Goal: Information Seeking & Learning: Check status

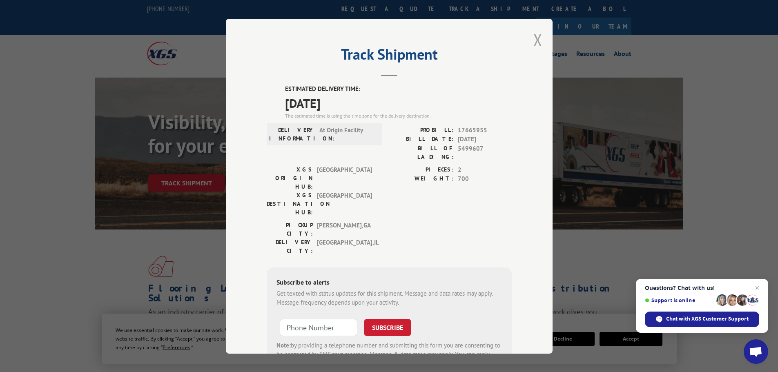
click at [534, 41] on button "Close modal" at bounding box center [538, 40] width 9 height 22
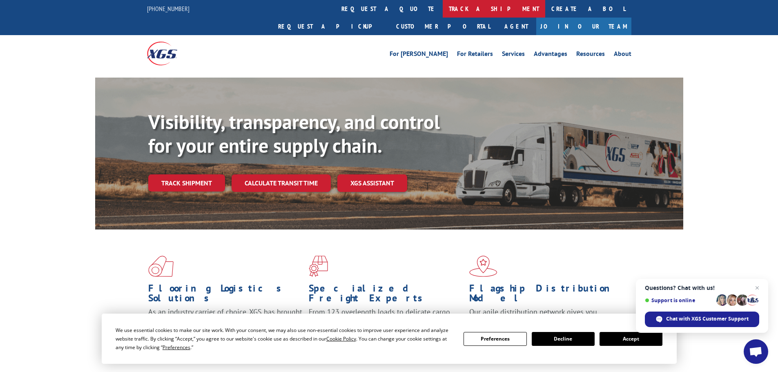
click at [443, 9] on link "track a shipment" at bounding box center [494, 9] width 103 height 18
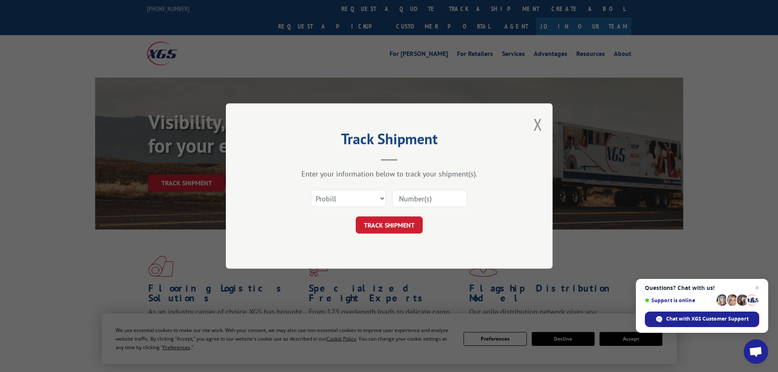
click at [414, 203] on input at bounding box center [429, 198] width 75 height 17
paste input "5522256"
type input "5522256"
click at [351, 200] on select "Select category... Probill BOL PO" at bounding box center [348, 198] width 75 height 17
select select "bol"
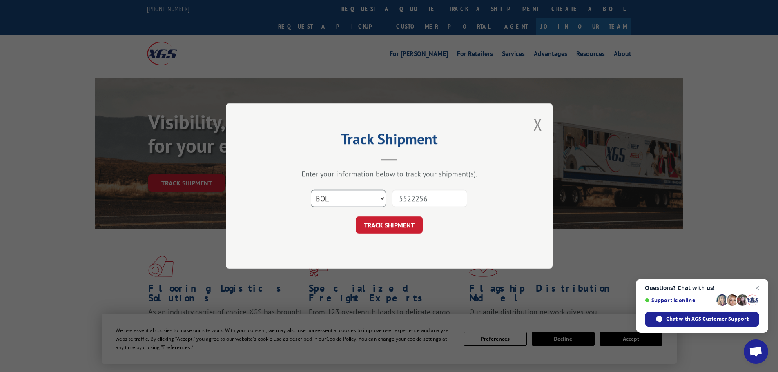
click at [311, 190] on select "Select category... Probill BOL PO" at bounding box center [348, 198] width 75 height 17
click at [380, 225] on button "TRACK SHIPMENT" at bounding box center [389, 225] width 67 height 17
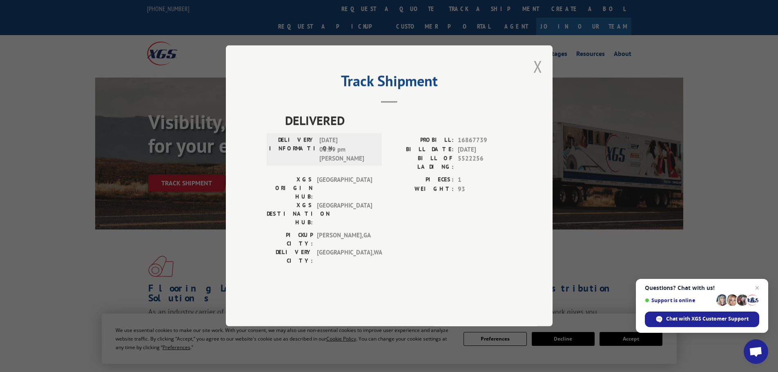
click at [536, 77] on button "Close modal" at bounding box center [538, 67] width 9 height 22
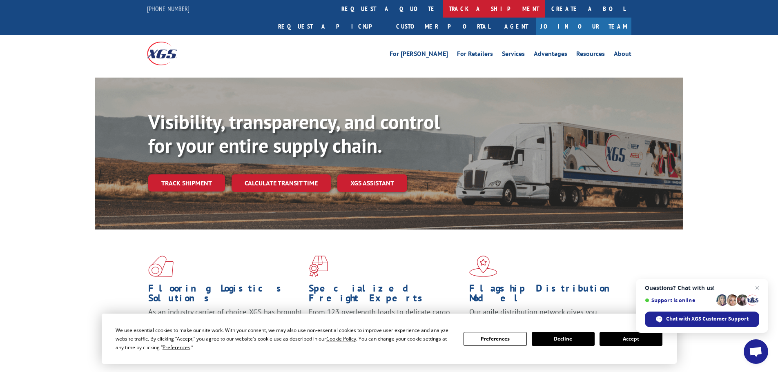
click at [443, 14] on link "track a shipment" at bounding box center [494, 9] width 103 height 18
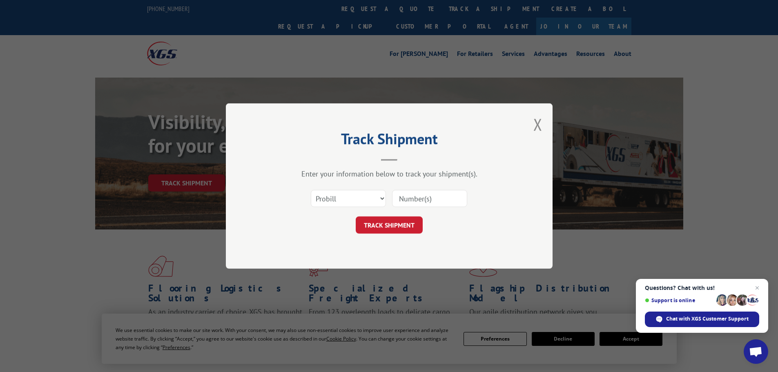
click at [407, 199] on input at bounding box center [429, 198] width 75 height 17
paste input "5522256"
type input "5522256"
click at [349, 194] on select "Select category... Probill BOL PO" at bounding box center [348, 198] width 75 height 17
select select "bol"
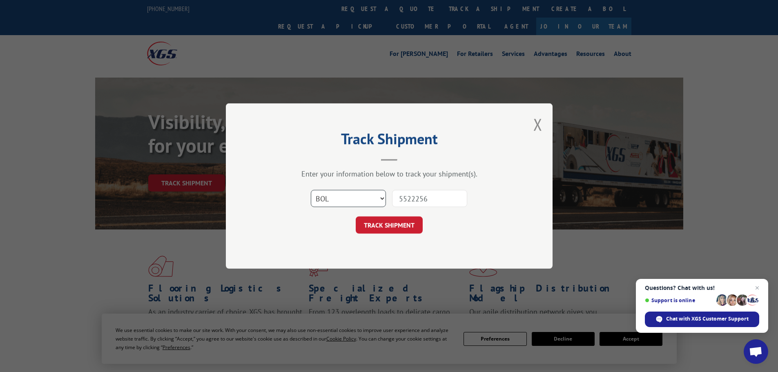
click at [311, 190] on select "Select category... Probill BOL PO" at bounding box center [348, 198] width 75 height 17
click at [377, 223] on button "TRACK SHIPMENT" at bounding box center [389, 225] width 67 height 17
